Goal: Information Seeking & Learning: Learn about a topic

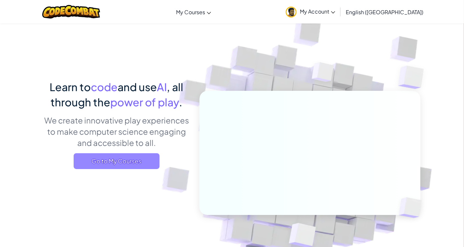
click at [154, 162] on span "Go to My Courses" at bounding box center [117, 161] width 86 height 16
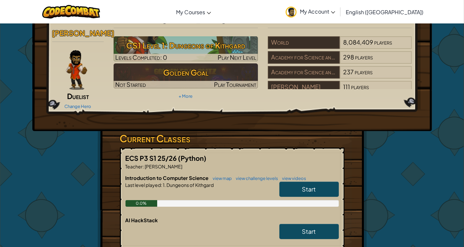
scroll to position [29, 0]
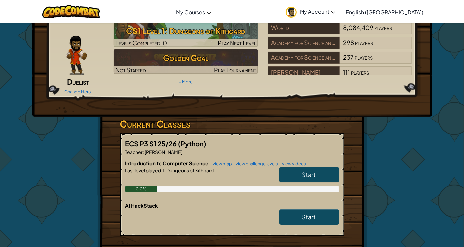
click at [304, 174] on span "Start" at bounding box center [309, 175] width 14 height 8
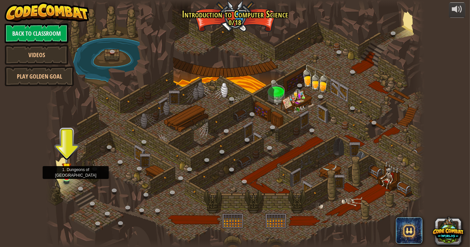
click at [66, 175] on img at bounding box center [67, 168] width 10 height 22
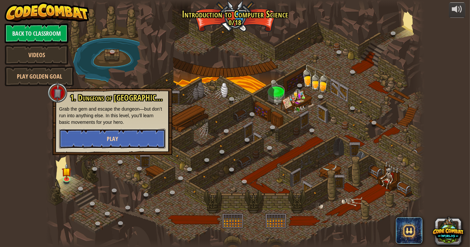
click at [101, 139] on button "Play" at bounding box center [112, 139] width 106 height 20
